Goal: Transaction & Acquisition: Book appointment/travel/reservation

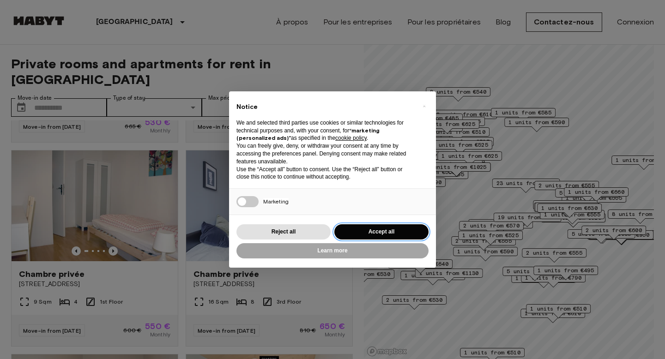
click at [370, 234] on button "Accept all" at bounding box center [381, 231] width 94 height 15
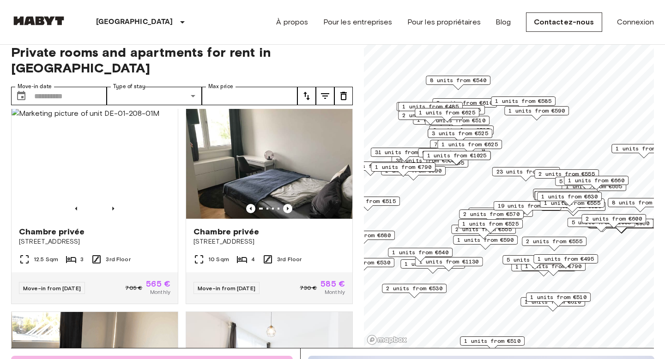
scroll to position [10, 0]
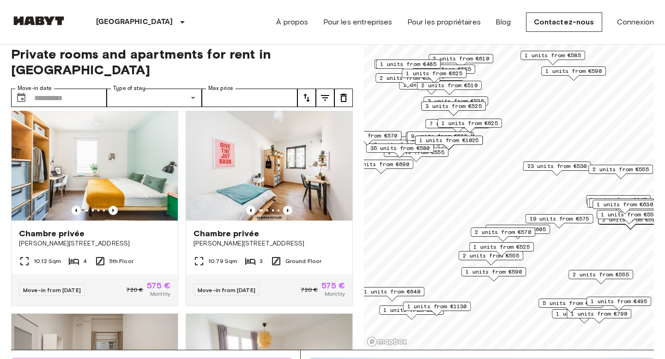
scroll to position [1234, 0]
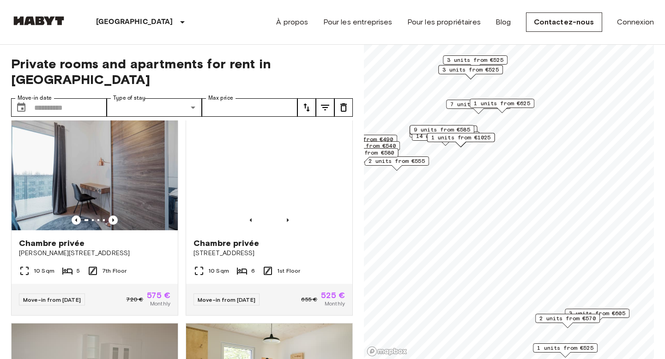
scroll to position [9, 0]
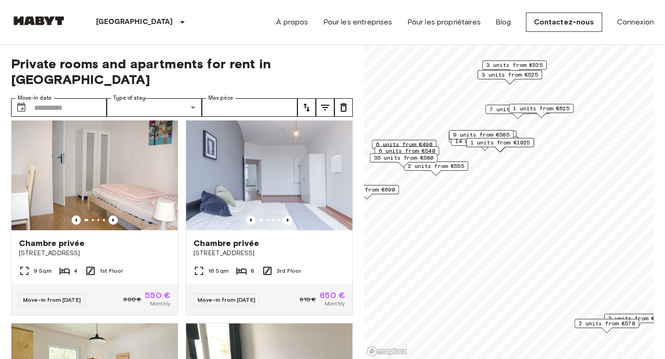
click at [424, 143] on span "6 units from €490" at bounding box center [404, 144] width 56 height 8
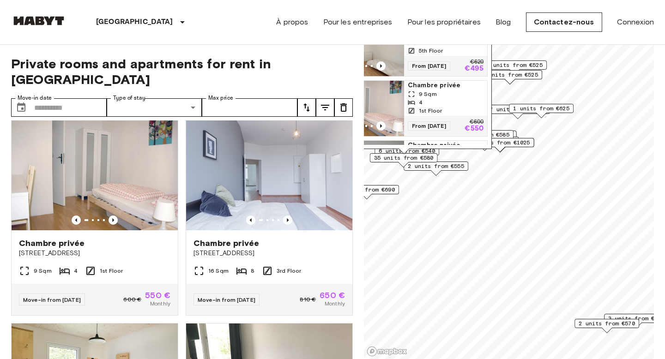
click at [444, 56] on div "From 20 Aug 25 €620 €495" at bounding box center [445, 66] width 83 height 20
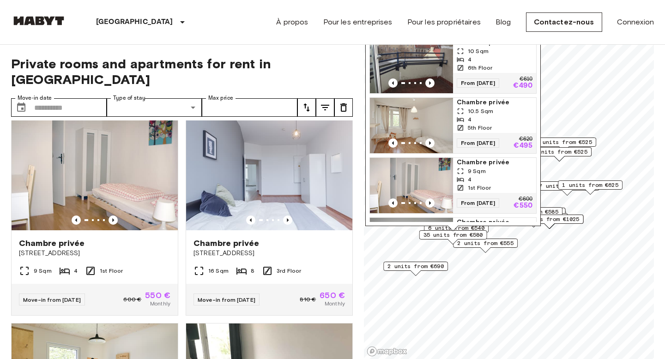
click at [475, 233] on span "35 units from €580" at bounding box center [454, 235] width 60 height 8
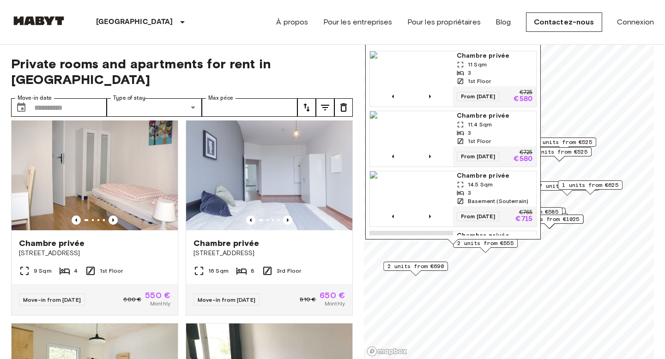
click at [479, 52] on span "Chambre privée" at bounding box center [495, 55] width 76 height 9
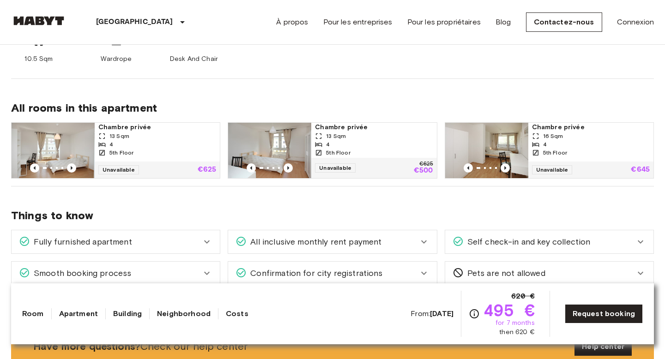
scroll to position [436, 0]
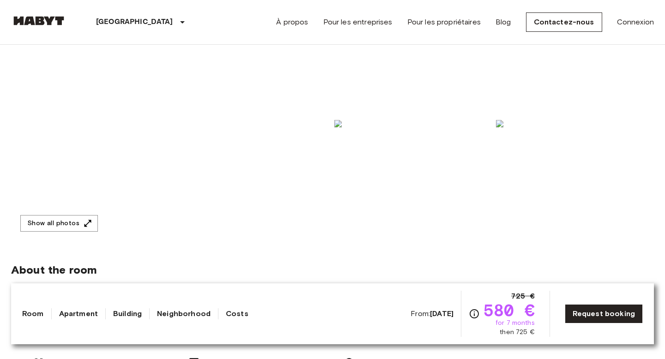
scroll to position [136, 0]
click at [73, 215] on button "Show all photos" at bounding box center [59, 220] width 78 height 17
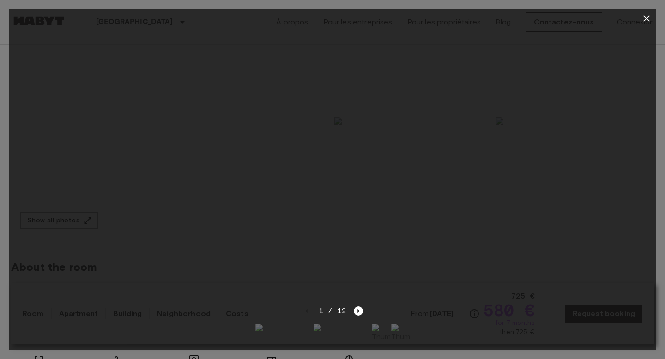
click at [646, 16] on icon "button" at bounding box center [646, 18] width 11 height 11
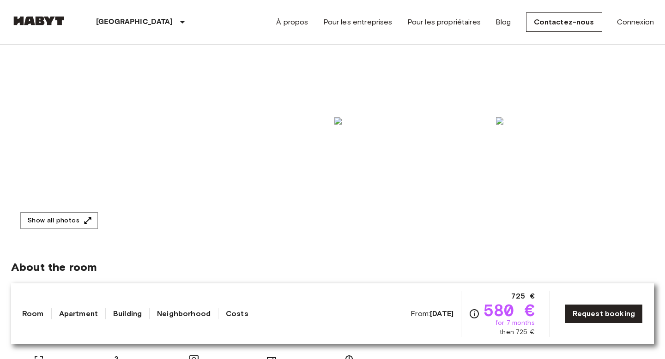
click at [70, 178] on img at bounding box center [171, 116] width 320 height 246
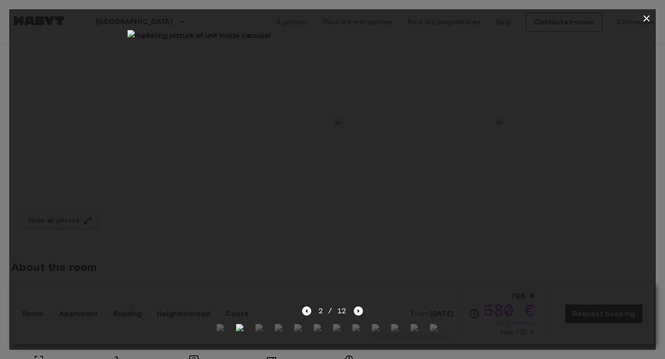
click at [648, 20] on icon "button" at bounding box center [646, 18] width 6 height 6
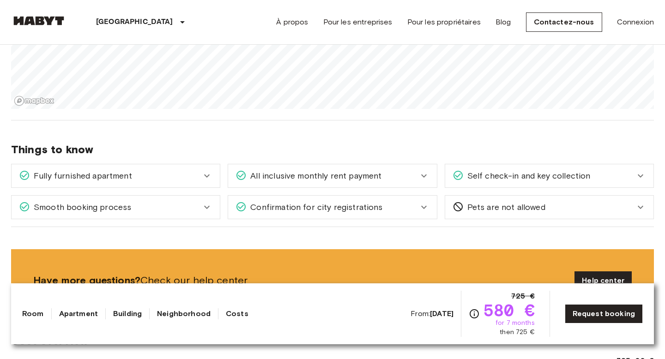
scroll to position [923, 0]
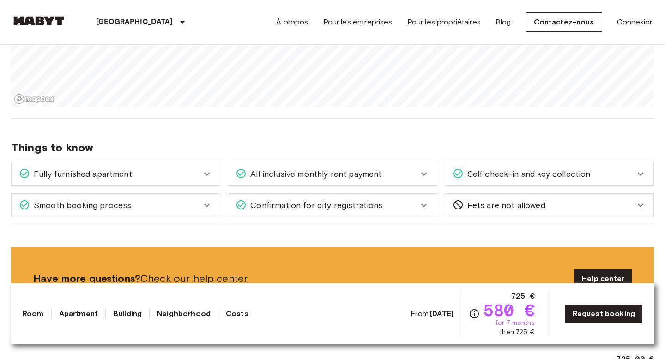
click at [645, 169] on icon at bounding box center [640, 174] width 11 height 11
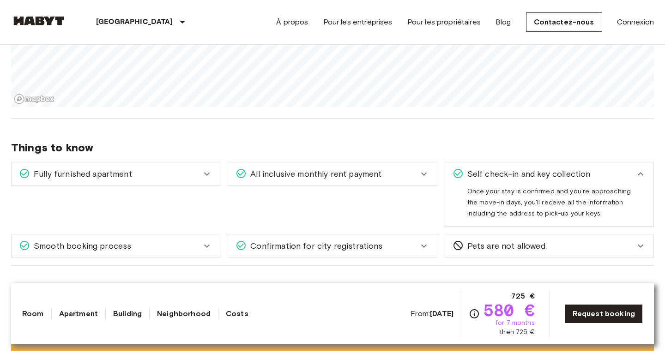
click at [645, 169] on icon at bounding box center [640, 174] width 11 height 11
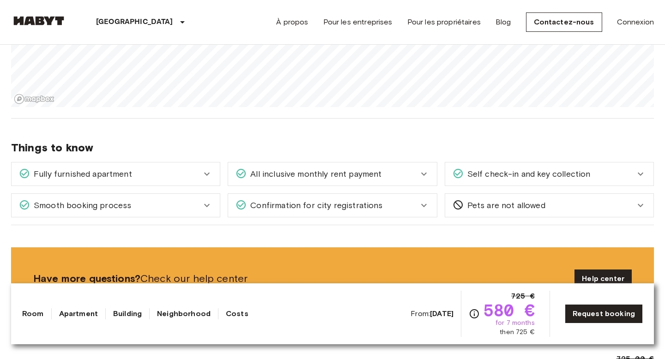
click at [645, 169] on icon at bounding box center [640, 174] width 11 height 11
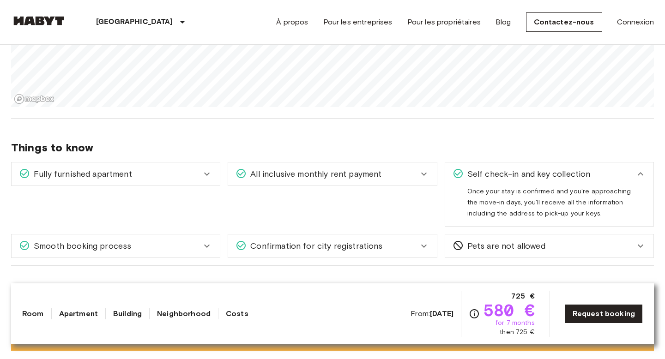
click at [645, 169] on icon at bounding box center [640, 174] width 11 height 11
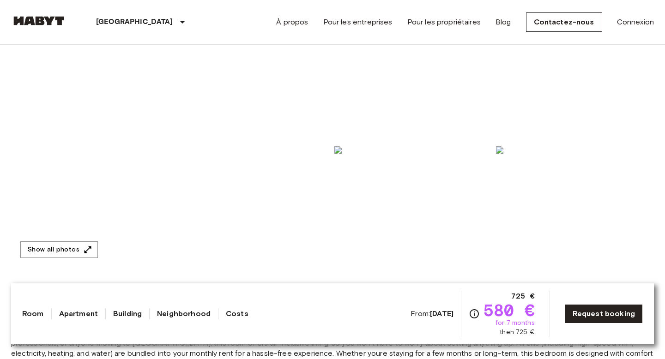
scroll to position [108, 0]
click at [248, 54] on img at bounding box center [171, 144] width 320 height 246
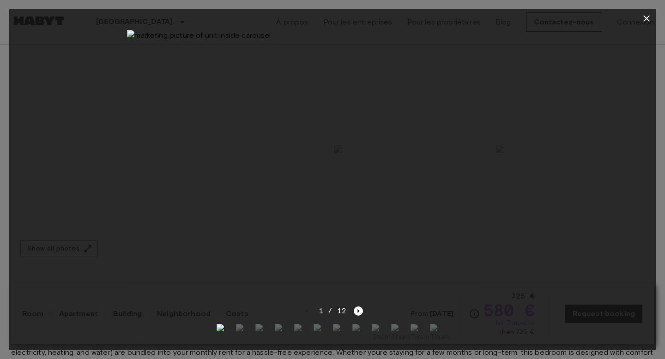
click at [646, 20] on icon "button" at bounding box center [646, 18] width 11 height 11
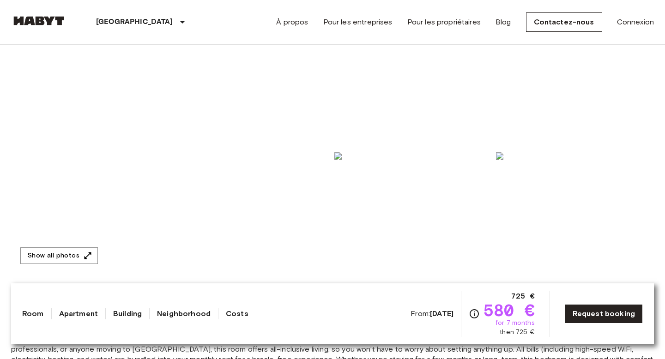
scroll to position [111, 0]
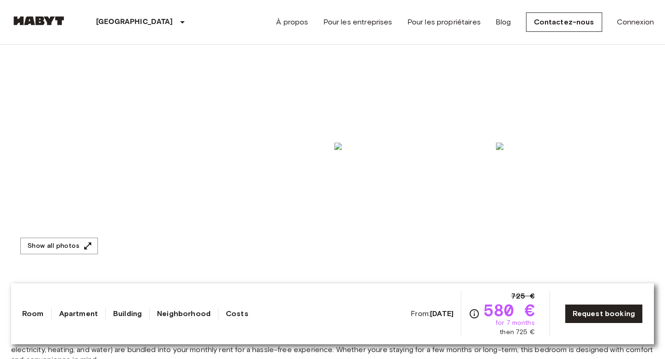
click at [474, 126] on img at bounding box center [413, 78] width 158 height 121
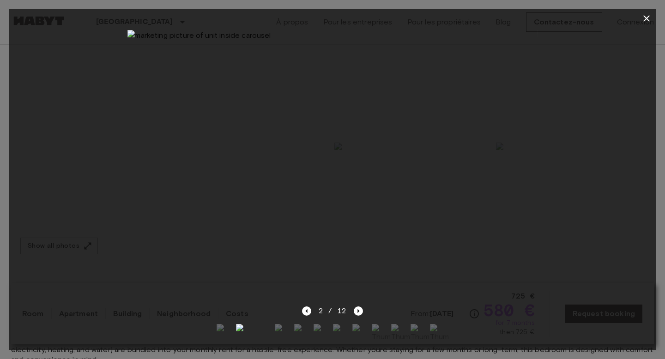
click at [266, 330] on img at bounding box center [264, 333] width 18 height 18
click at [224, 334] on img at bounding box center [226, 333] width 18 height 18
